Goal: Complete application form

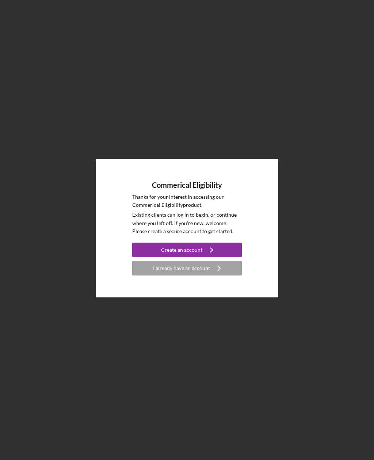
click at [217, 258] on icon "Icon/Navigate" at bounding box center [211, 250] width 18 height 18
